Goal: Information Seeking & Learning: Learn about a topic

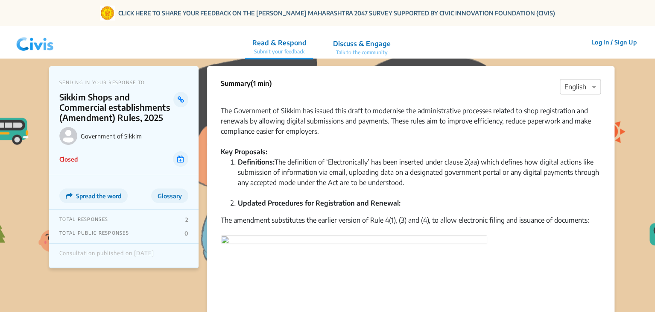
click at [41, 42] on img at bounding box center [35, 42] width 44 height 26
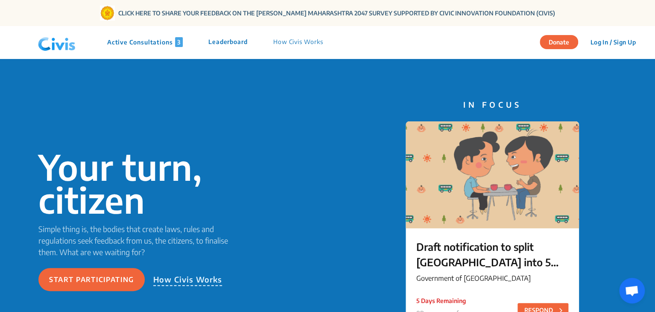
click at [128, 39] on p "Active Consultations 3" at bounding box center [145, 42] width 76 height 10
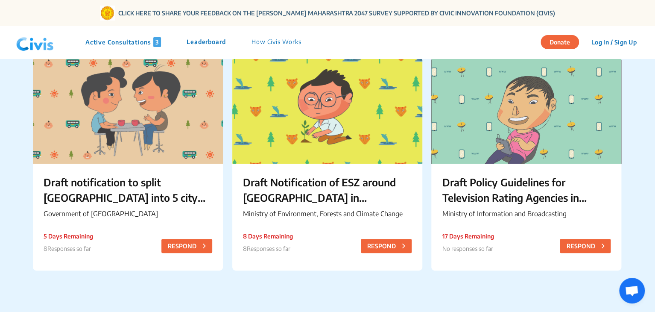
scroll to position [132, 0]
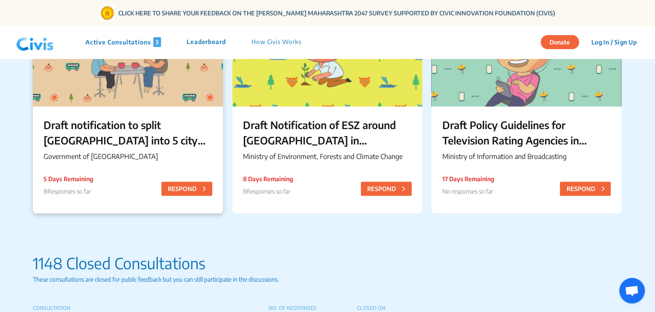
click at [167, 134] on p "Draft notification to split [GEOGRAPHIC_DATA] into 5 city corporations/[GEOGRAP…" at bounding box center [128, 132] width 169 height 31
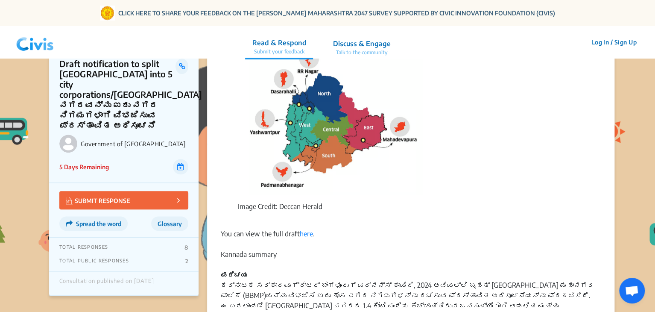
scroll to position [319, 0]
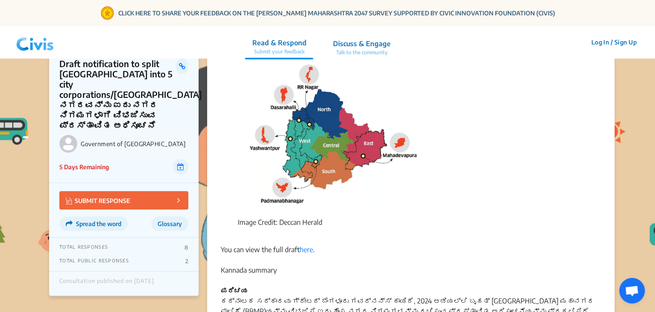
drag, startPoint x: 328, startPoint y: 212, endPoint x: 235, endPoint y: 214, distance: 92.3
click at [235, 214] on ol "Bengaluru North City Corporation: Includes areas like [GEOGRAPHIC_DATA], [GEOGR…" at bounding box center [411, 84] width 380 height 287
copy figcaption "Image Credit: Deccan Herald"
